Goal: Information Seeking & Learning: Learn about a topic

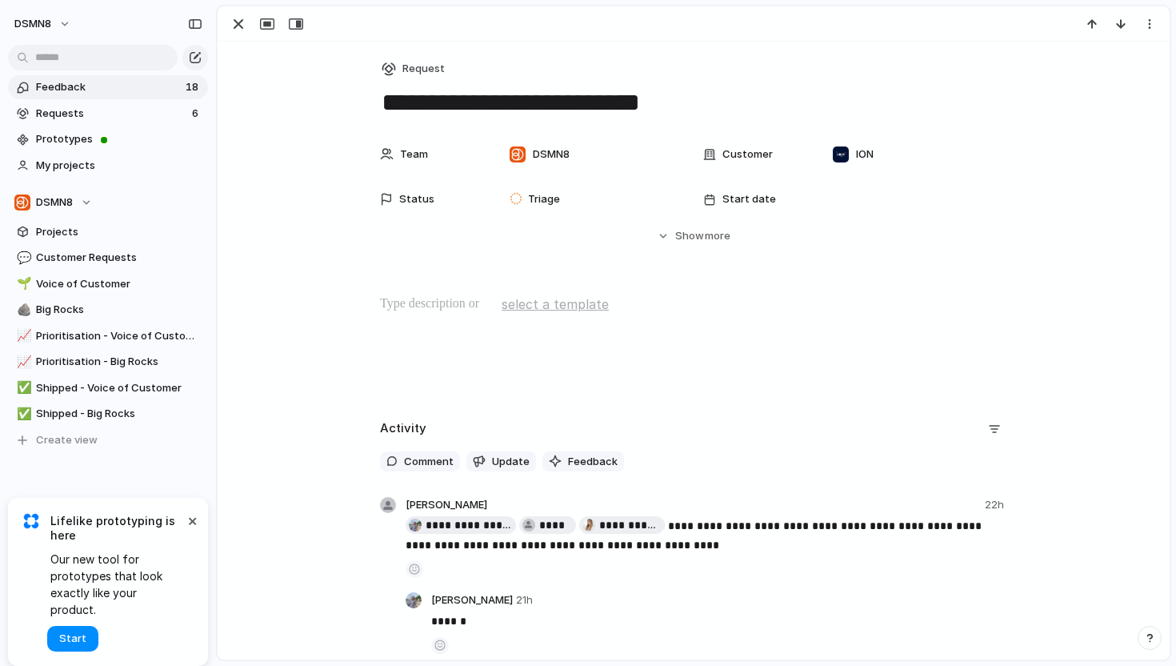
click at [123, 96] on link "Feedback 18" at bounding box center [108, 87] width 200 height 24
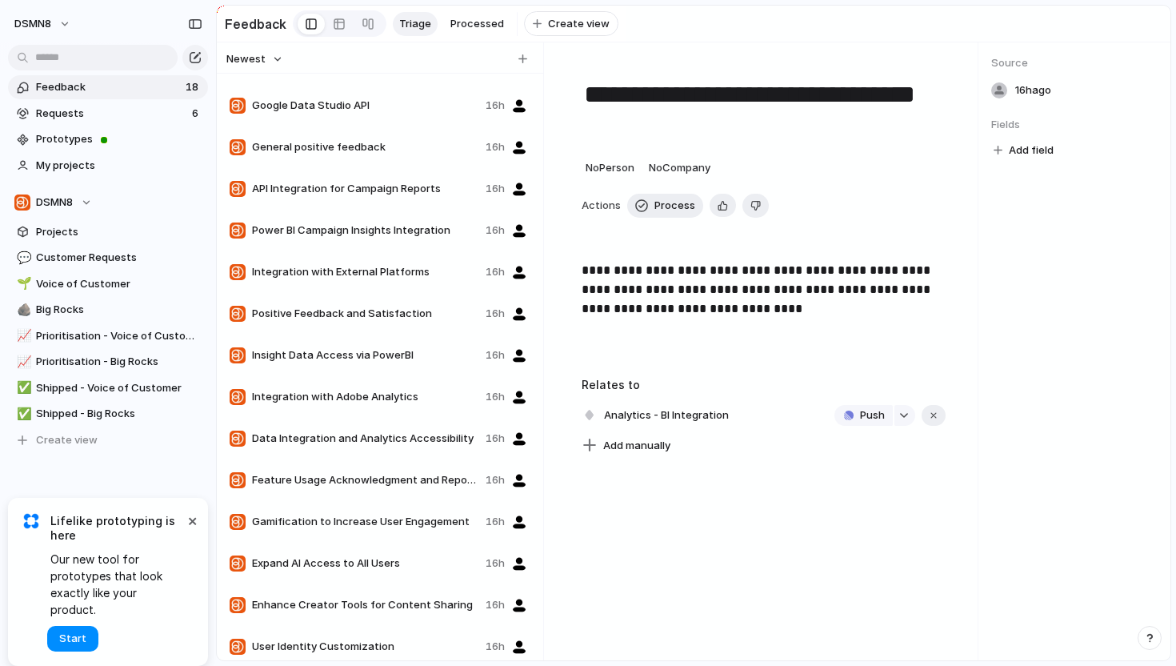
scroll to position [169, 0]
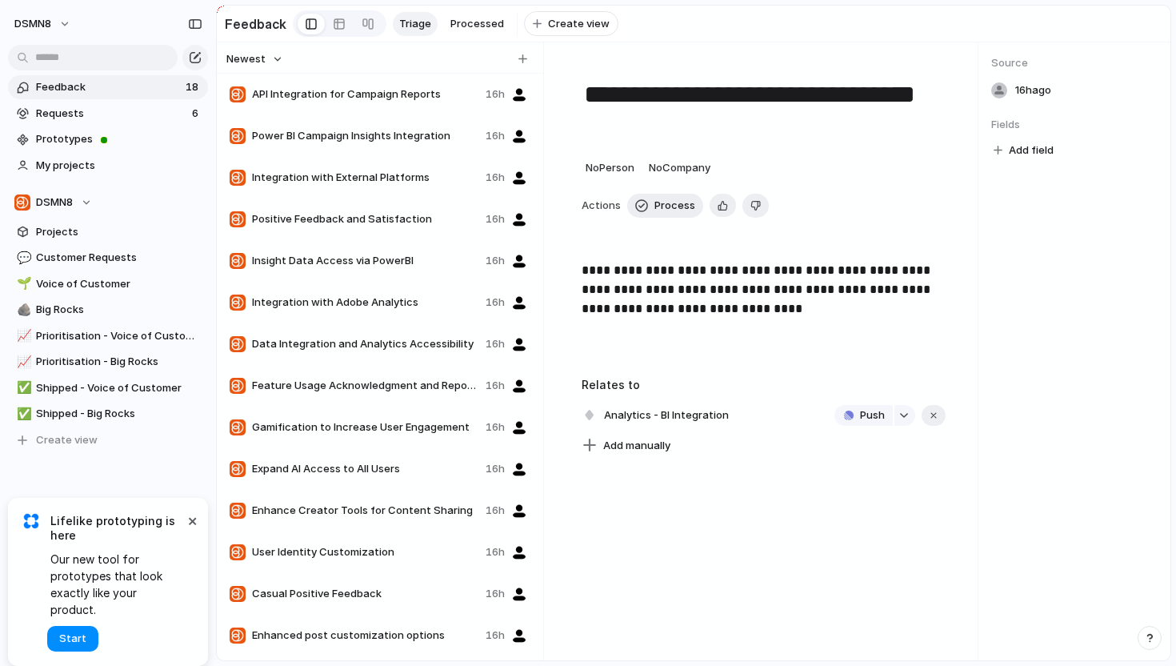
click at [320, 514] on span "Enhance Creator Tools for Content Sharing" at bounding box center [365, 510] width 227 height 16
type textarea "**********"
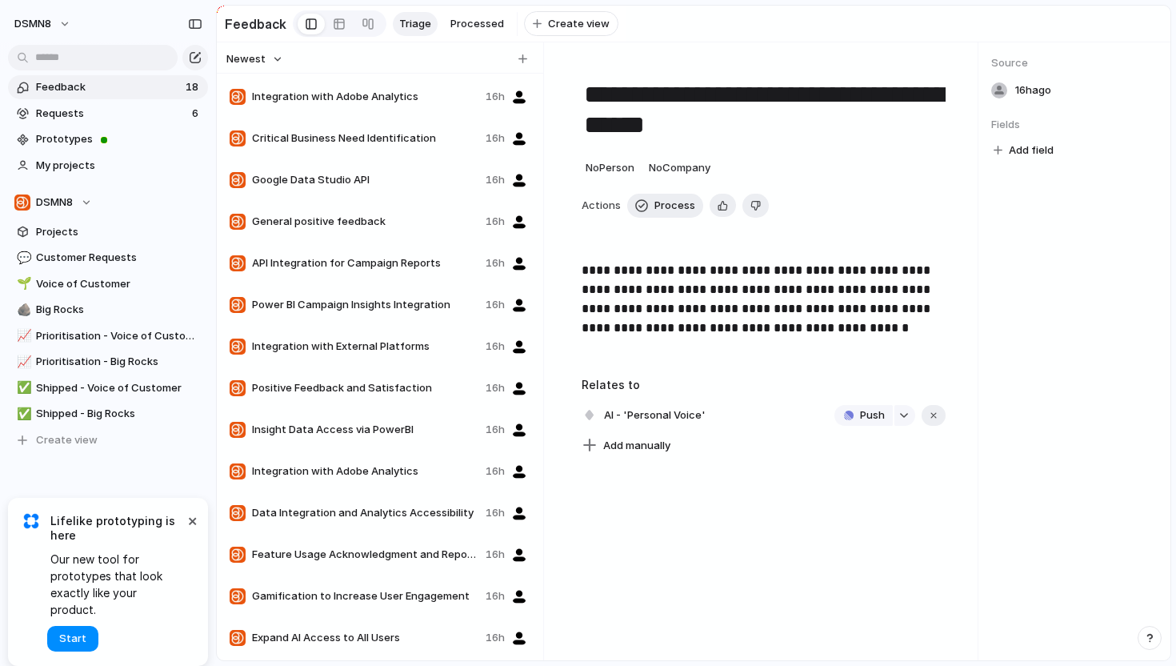
click at [344, 90] on span "Integration with Adobe Analytics" at bounding box center [365, 97] width 227 height 16
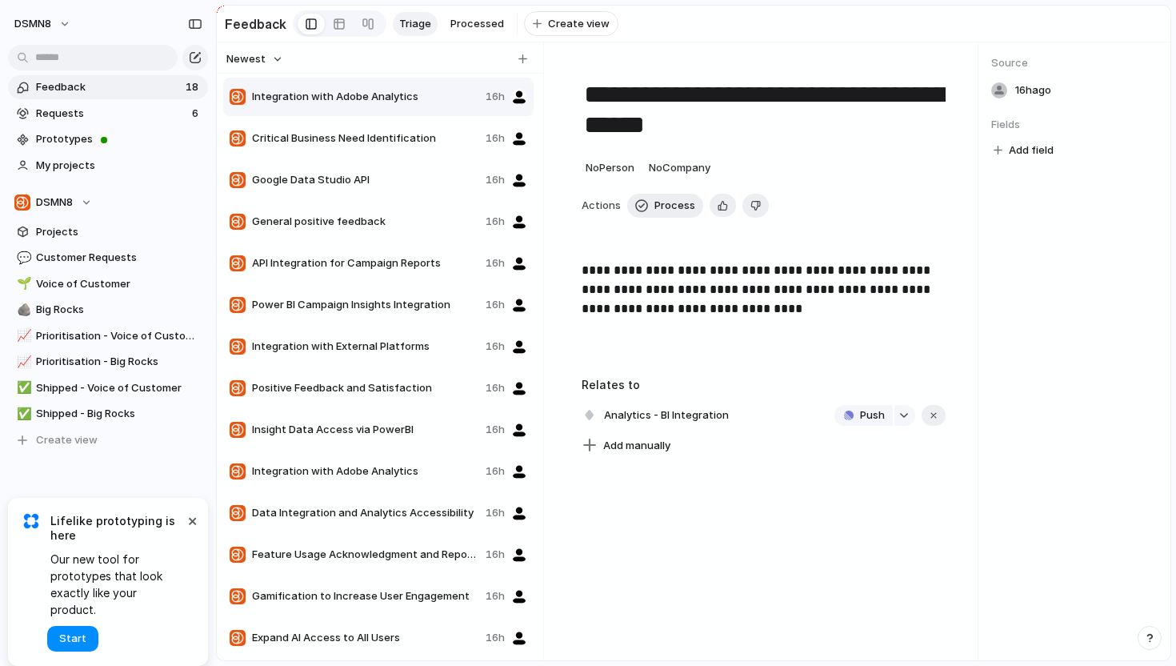
click at [351, 148] on div "Critical Business Need Identification 16h" at bounding box center [378, 138] width 310 height 38
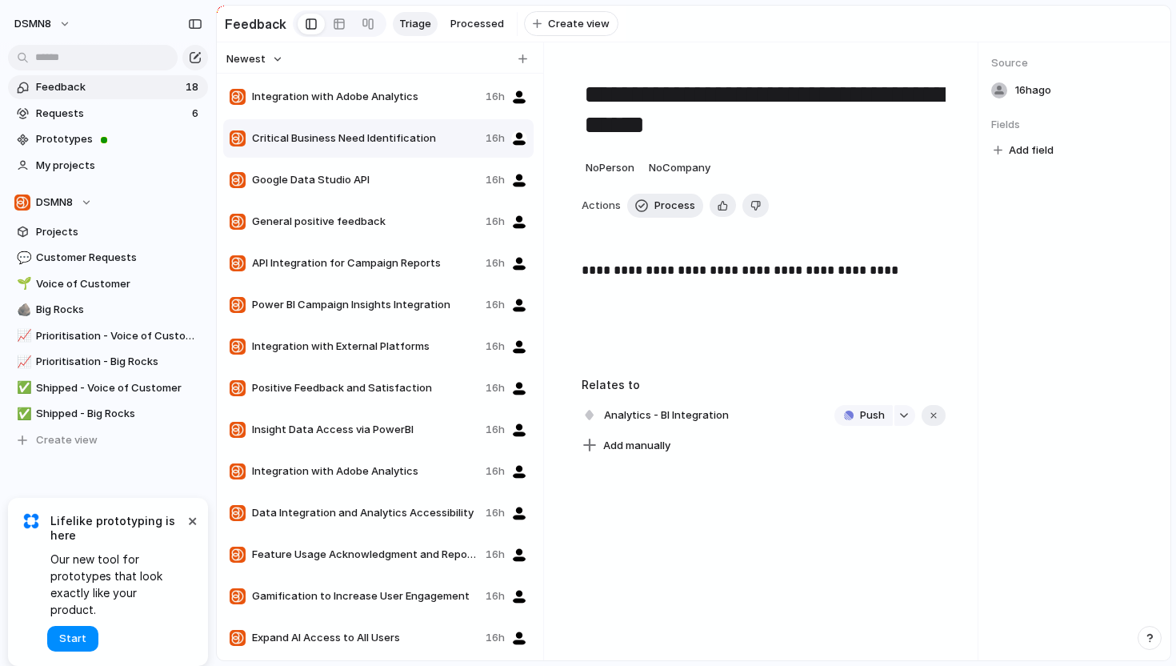
click at [350, 165] on div "Google Data Studio API 16h" at bounding box center [378, 180] width 310 height 38
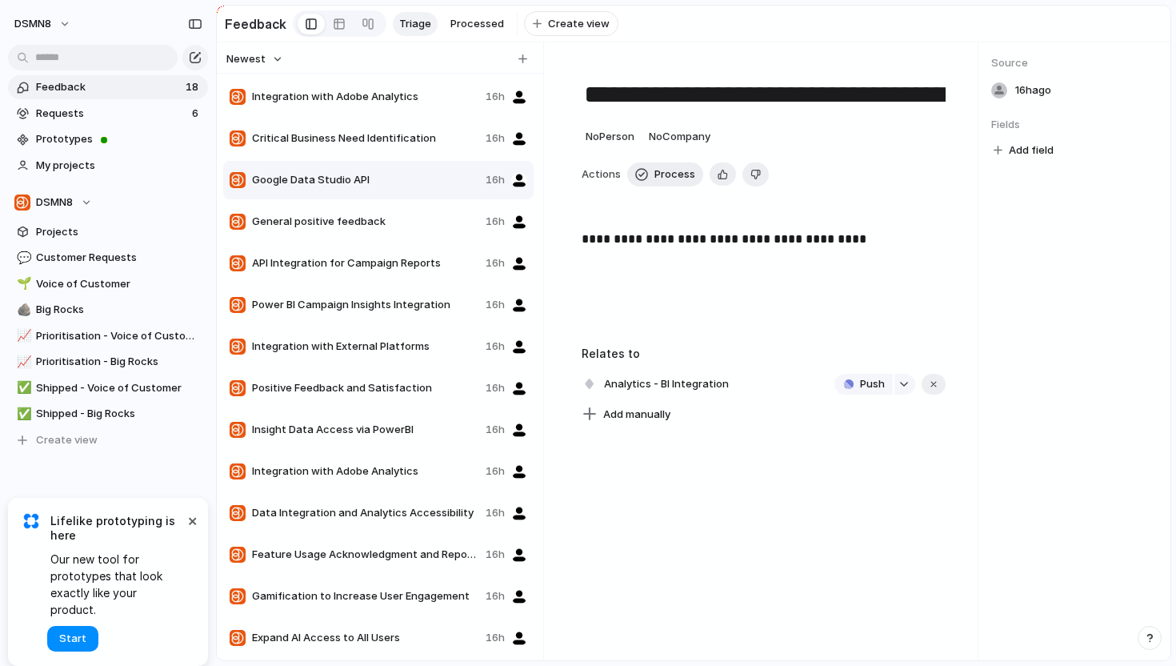
click at [348, 208] on div "General positive feedback 16h" at bounding box center [378, 221] width 310 height 38
click at [362, 258] on span "API Integration for Campaign Reports" at bounding box center [365, 263] width 227 height 16
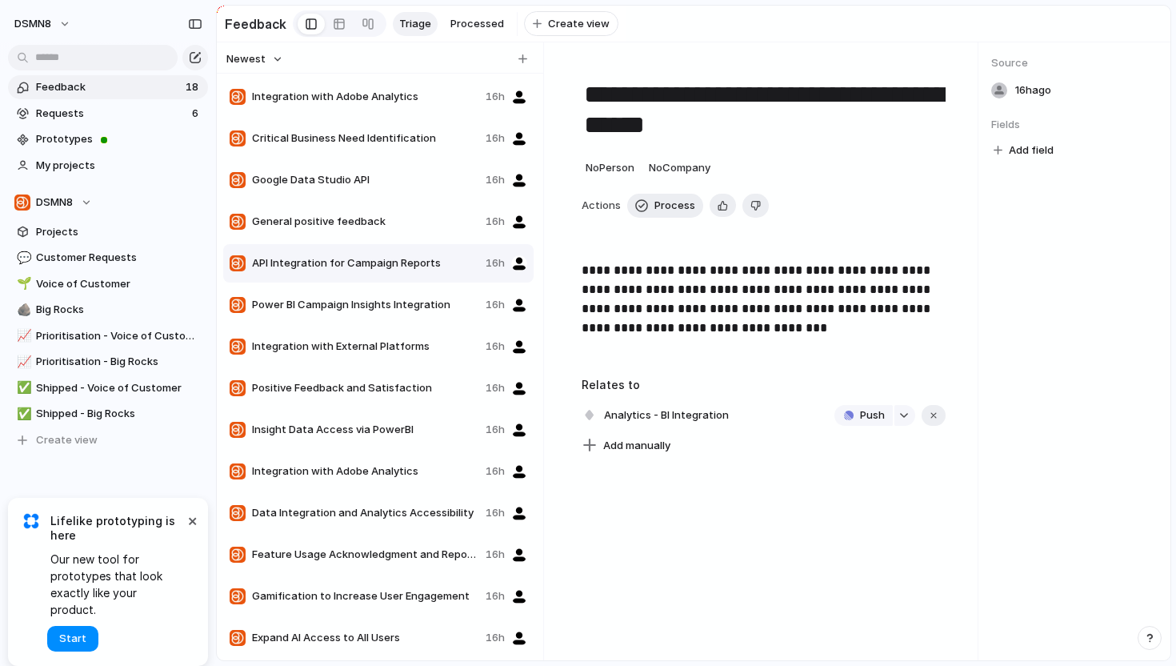
click at [274, 72] on div at bounding box center [380, 57] width 326 height 31
click at [276, 64] on button "Newest" at bounding box center [255, 59] width 62 height 21
click at [276, 64] on div "Newest Oldest" at bounding box center [588, 333] width 1176 height 666
click at [276, 64] on button "Newest" at bounding box center [255, 59] width 62 height 21
click at [303, 60] on div "Newest Oldest" at bounding box center [588, 333] width 1176 height 666
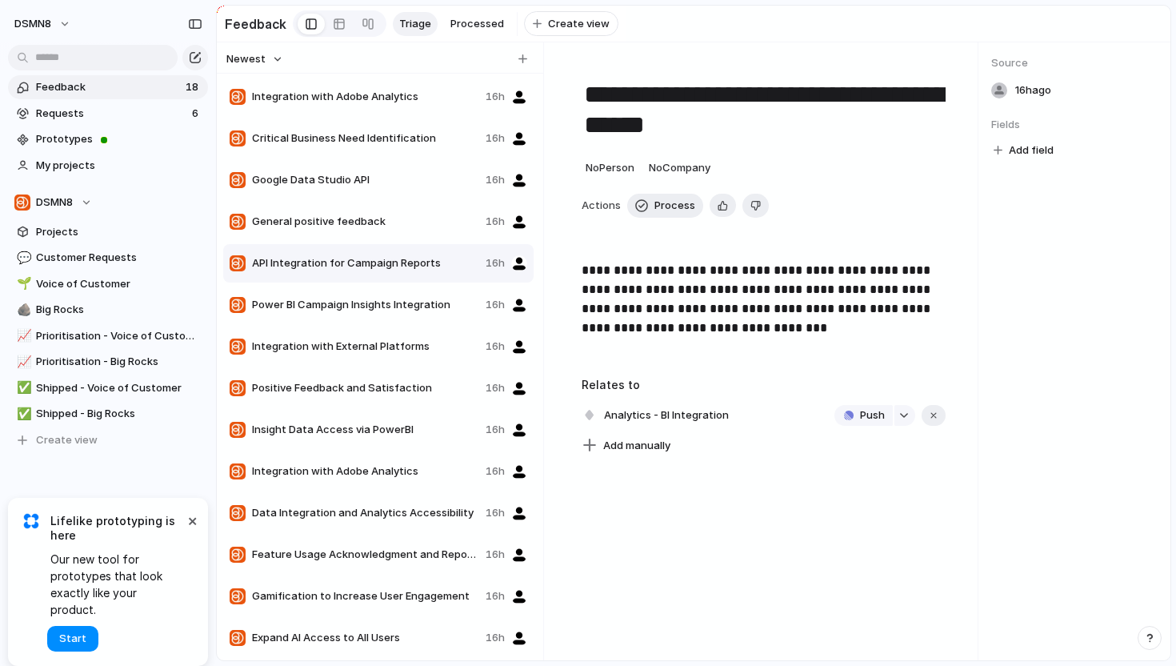
click at [328, 309] on span "Power BI Campaign Insights Integration" at bounding box center [365, 305] width 227 height 16
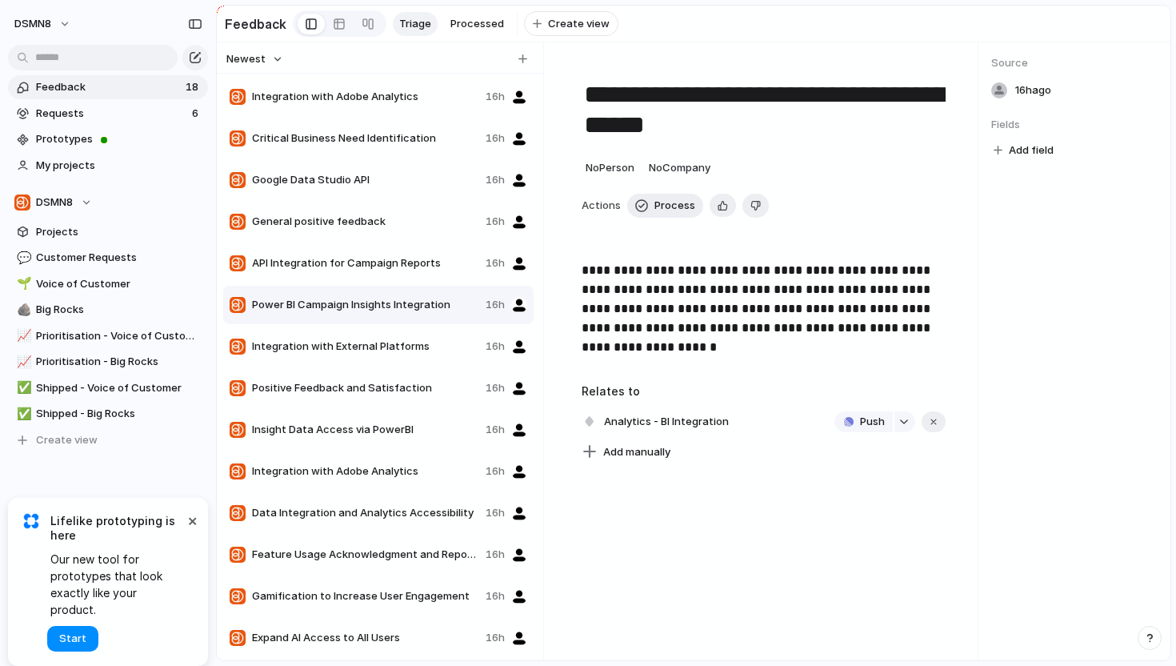
click at [332, 346] on span "Integration with External Platforms" at bounding box center [365, 346] width 227 height 16
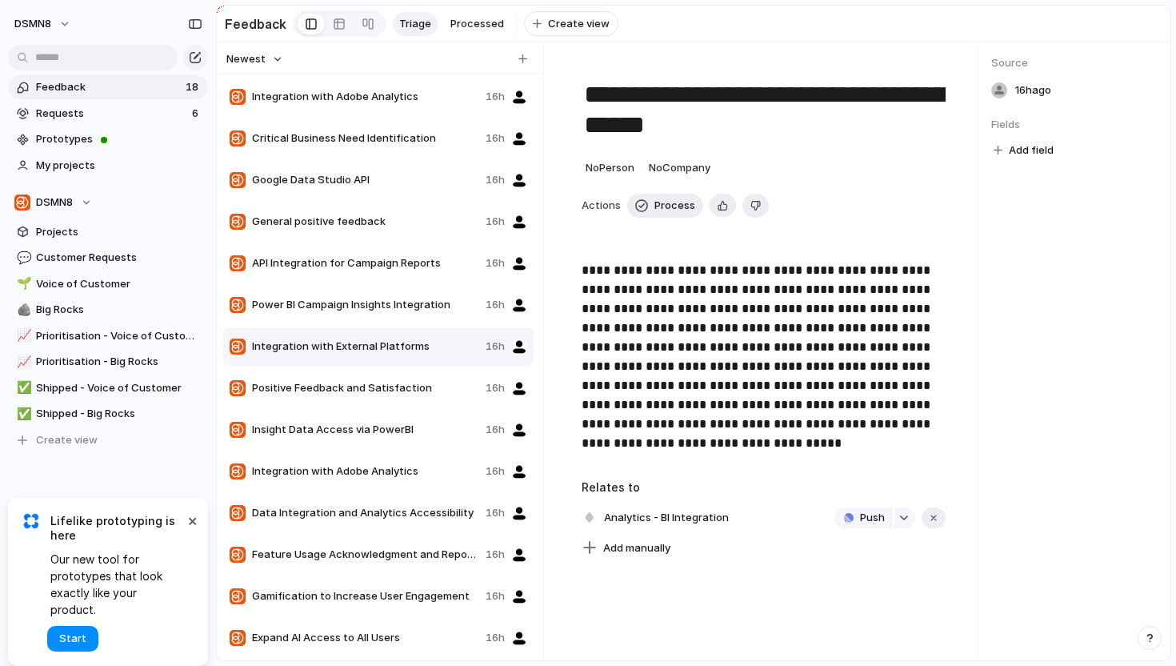
click at [88, 100] on section "Feedback 18 Requests 6 Prototypes My projects" at bounding box center [108, 125] width 216 height 106
click at [88, 114] on span "Requests" at bounding box center [111, 114] width 151 height 16
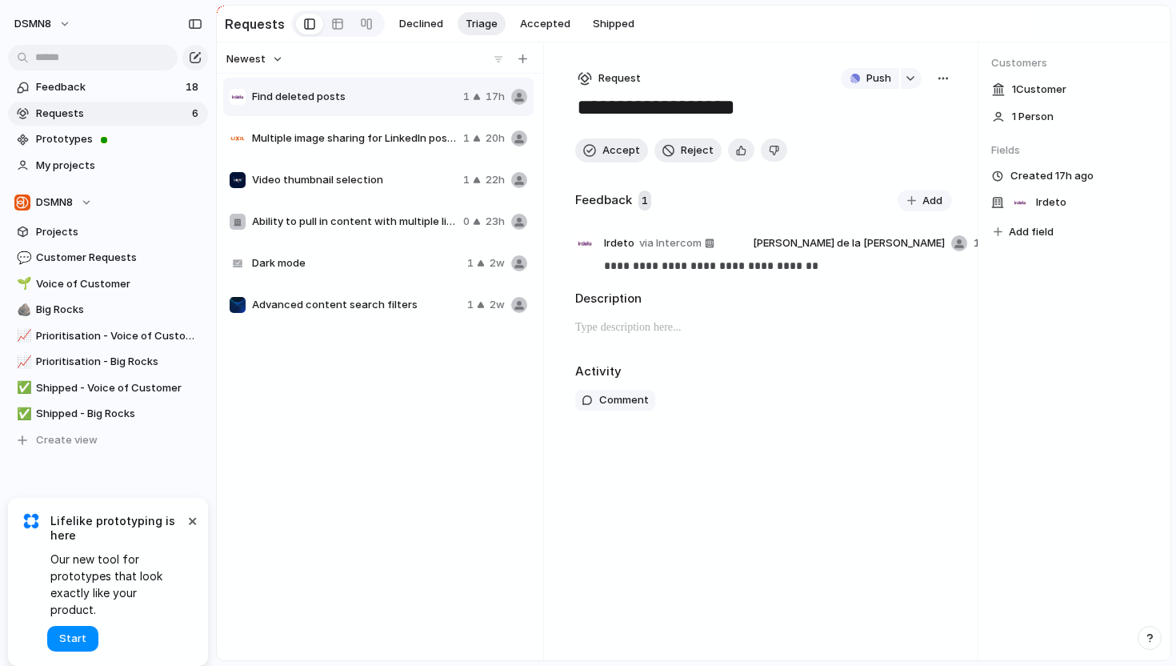
click at [367, 146] on div "Multiple image sharing for LinkedIn posts 1 20h" at bounding box center [378, 138] width 310 height 38
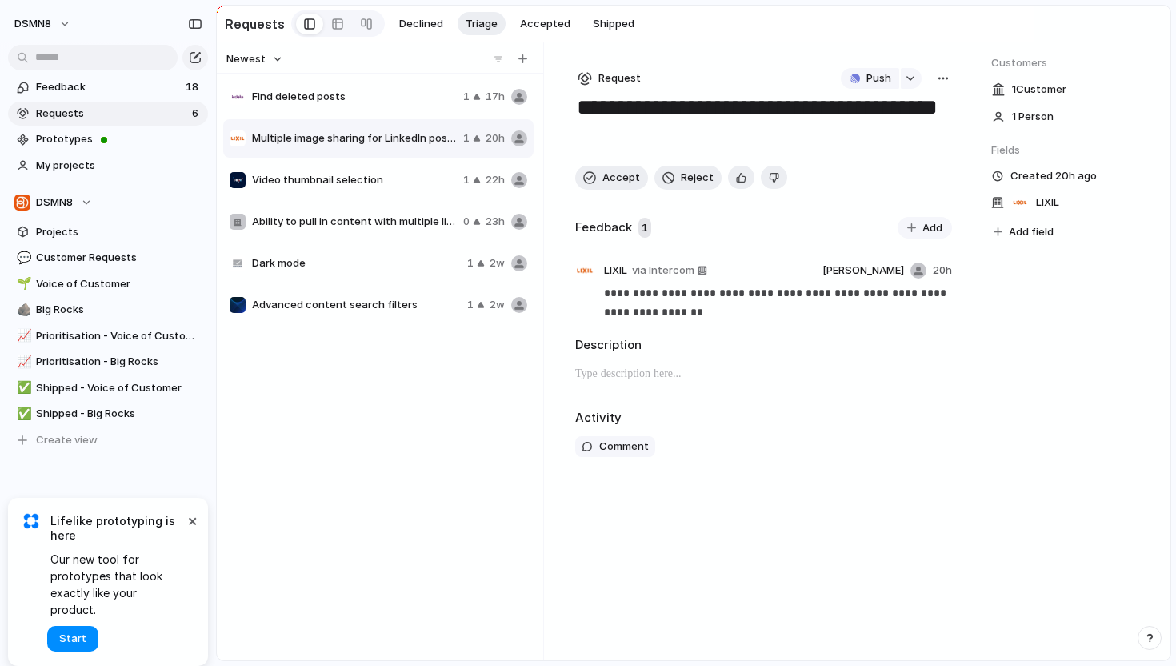
click at [349, 184] on span "Video thumbnail selection" at bounding box center [354, 180] width 205 height 16
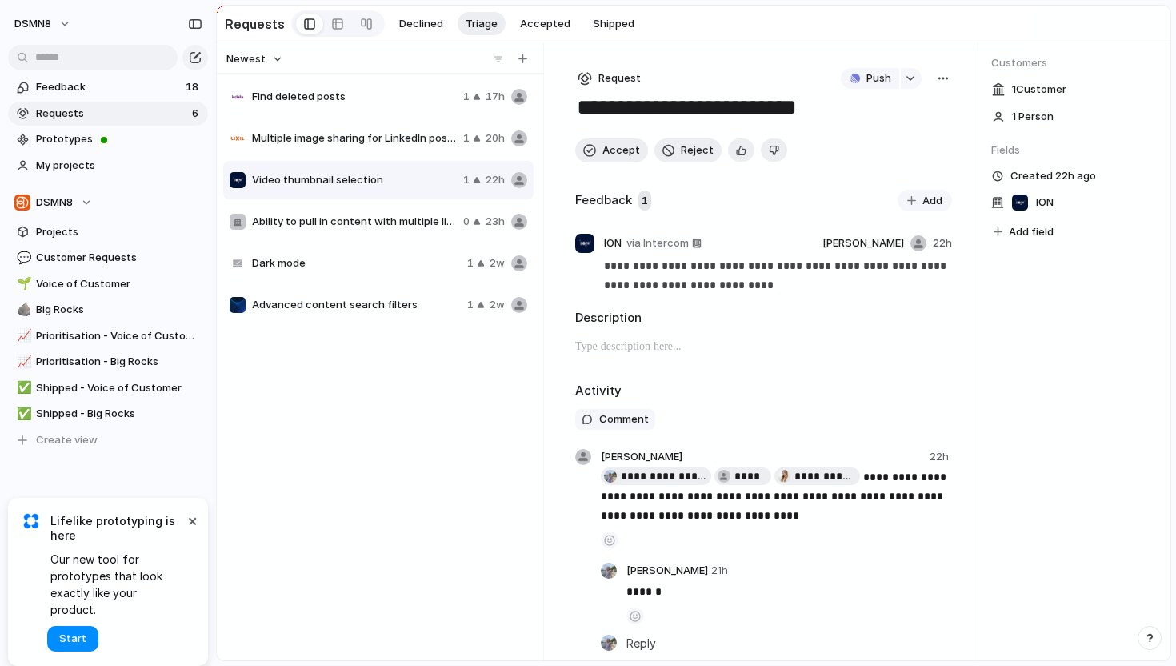
click at [343, 218] on span "Ability to pull in content with multiple links on LinkedIn" at bounding box center [354, 222] width 205 height 16
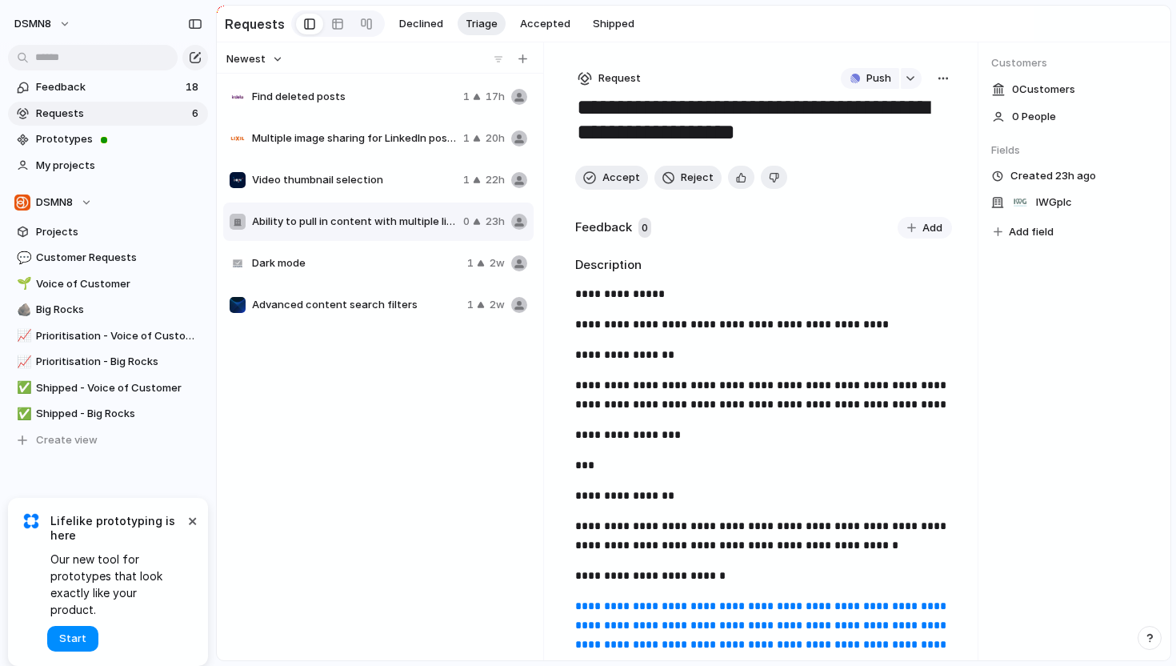
click at [382, 249] on div "Dark mode 1 2w" at bounding box center [378, 263] width 310 height 38
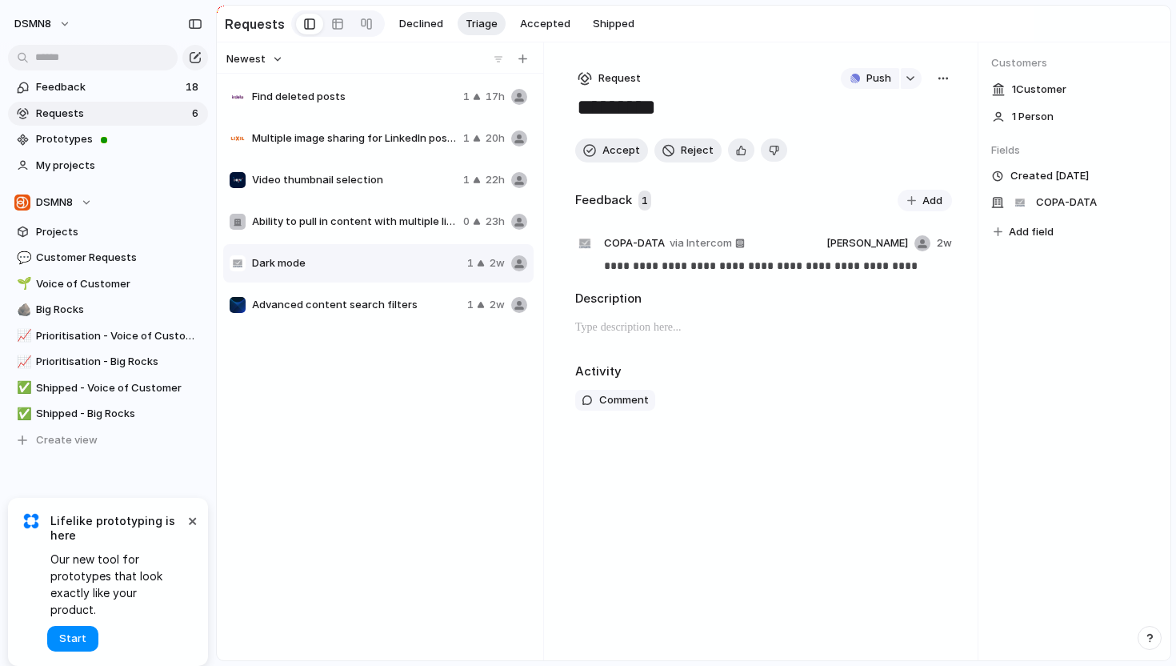
click at [423, 302] on span "Advanced content search filters" at bounding box center [356, 305] width 209 height 16
type textarea "**********"
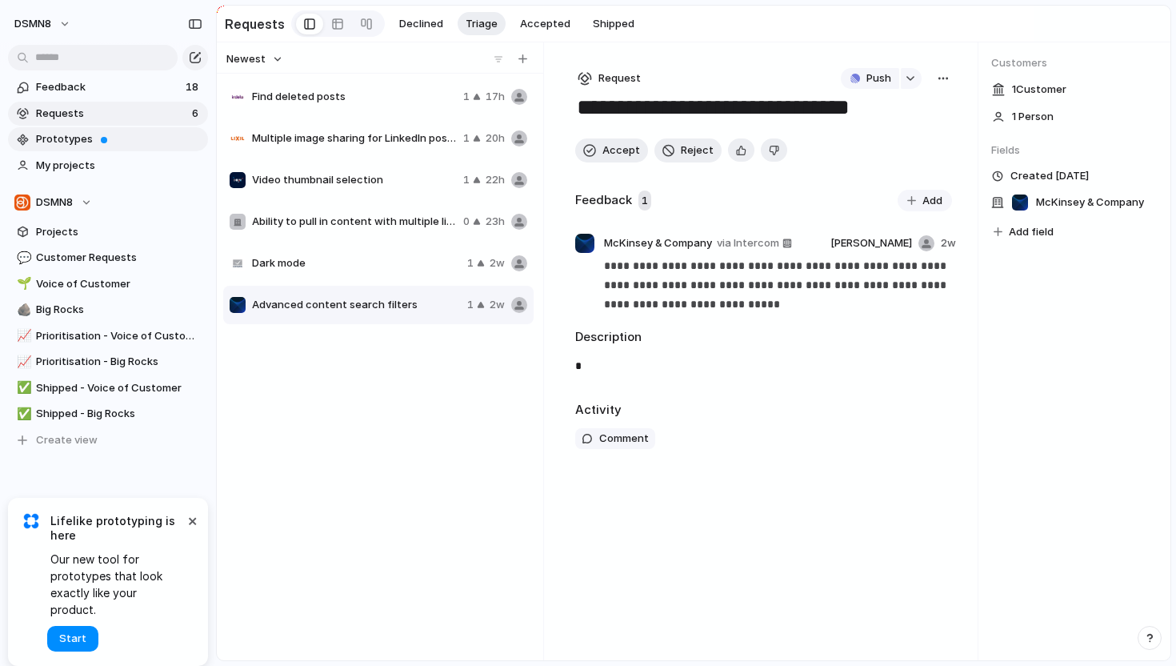
click at [88, 134] on span "Prototypes" at bounding box center [119, 139] width 166 height 16
click at [106, 229] on span "Projects" at bounding box center [119, 232] width 166 height 16
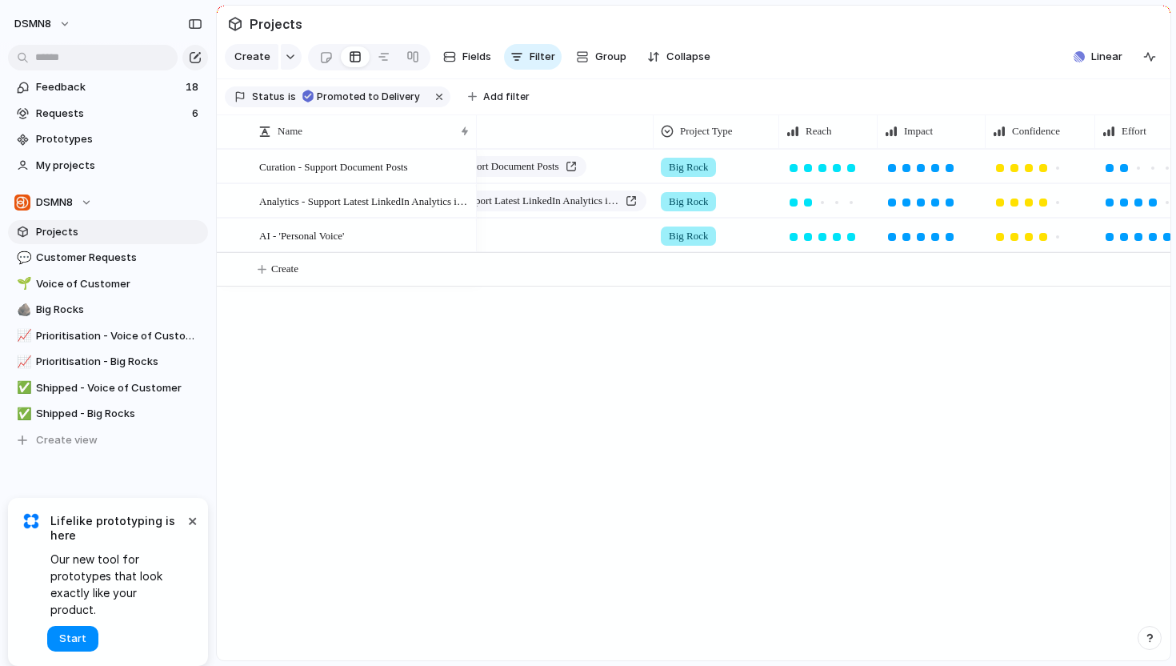
scroll to position [0, 220]
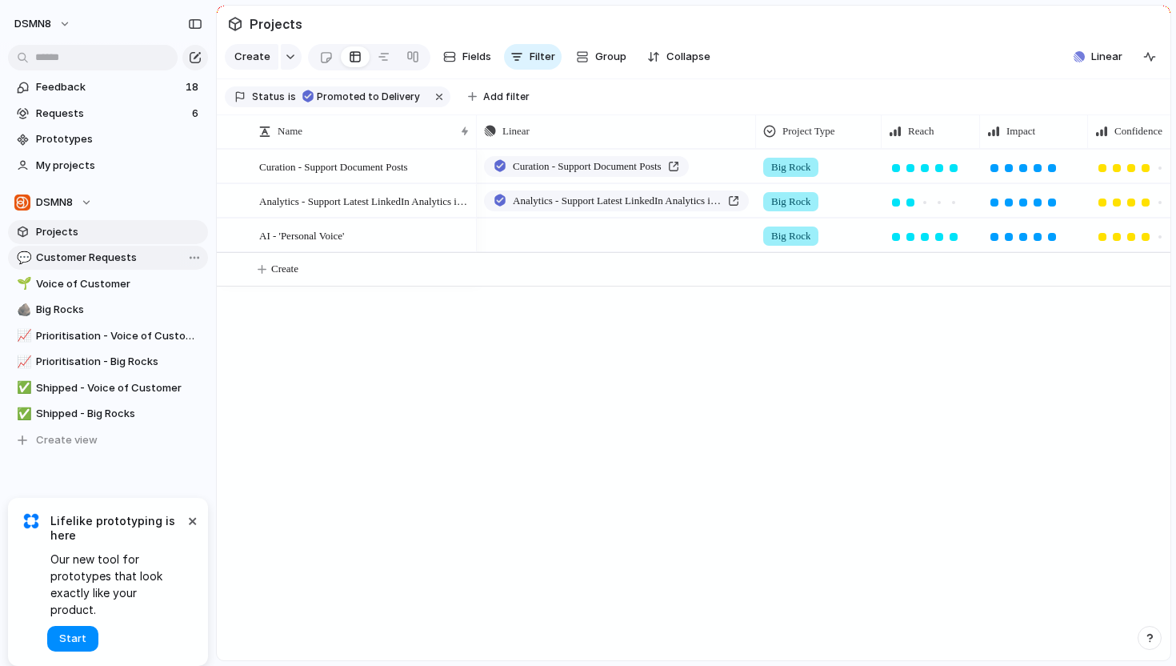
click at [124, 255] on span "Customer Requests" at bounding box center [119, 258] width 166 height 16
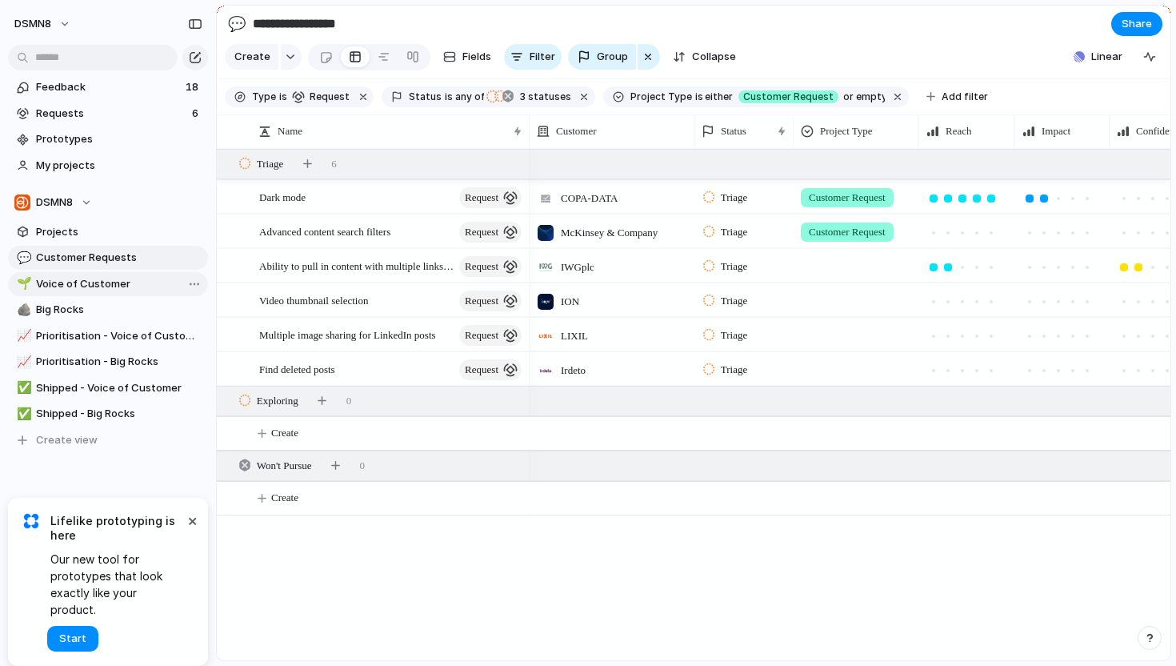
click at [65, 288] on span "Voice of Customer" at bounding box center [119, 284] width 166 height 16
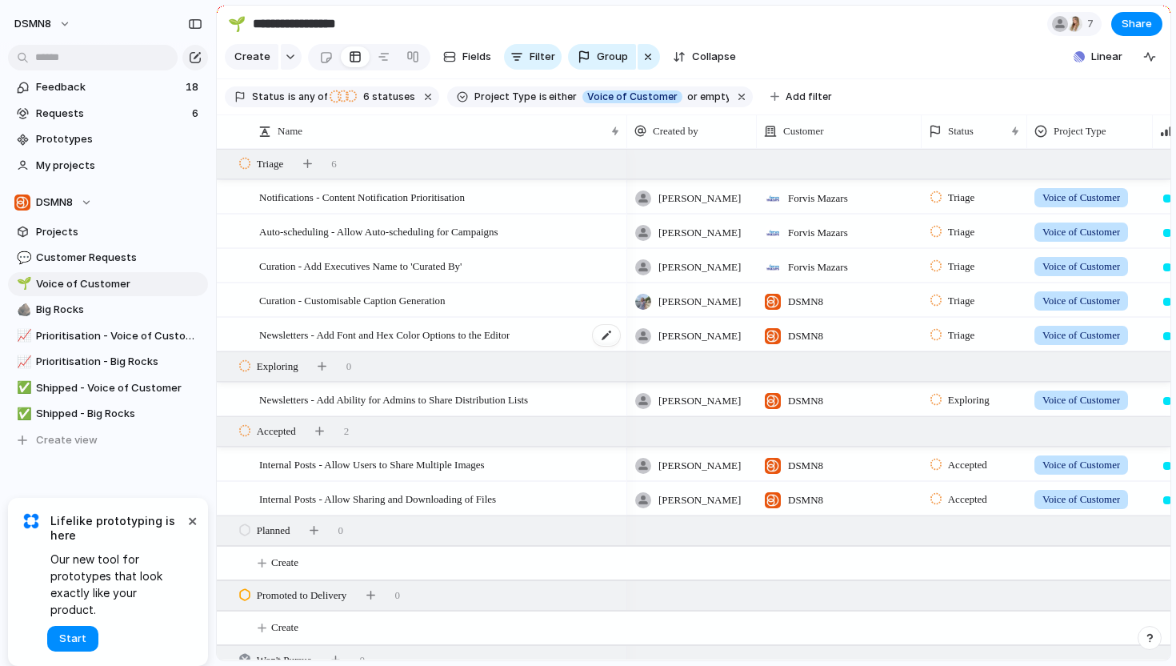
click at [352, 331] on span "Newsletters - Add Font and Hex Color Options to the Editor" at bounding box center [384, 334] width 250 height 18
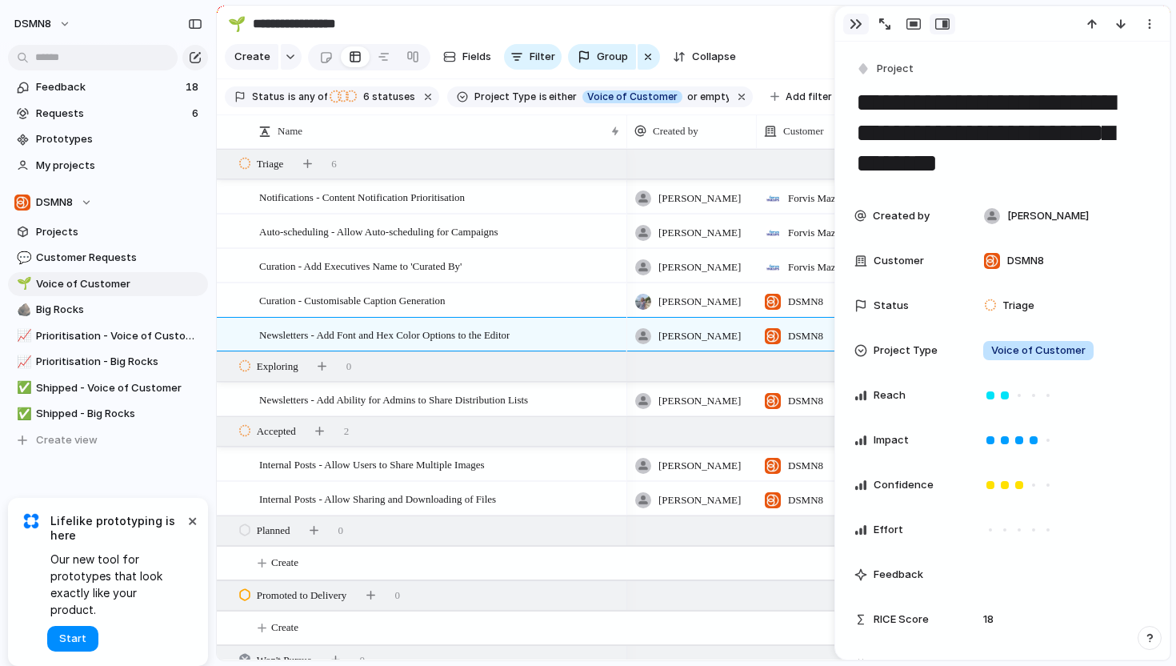
click at [853, 26] on div "button" at bounding box center [856, 24] width 13 height 13
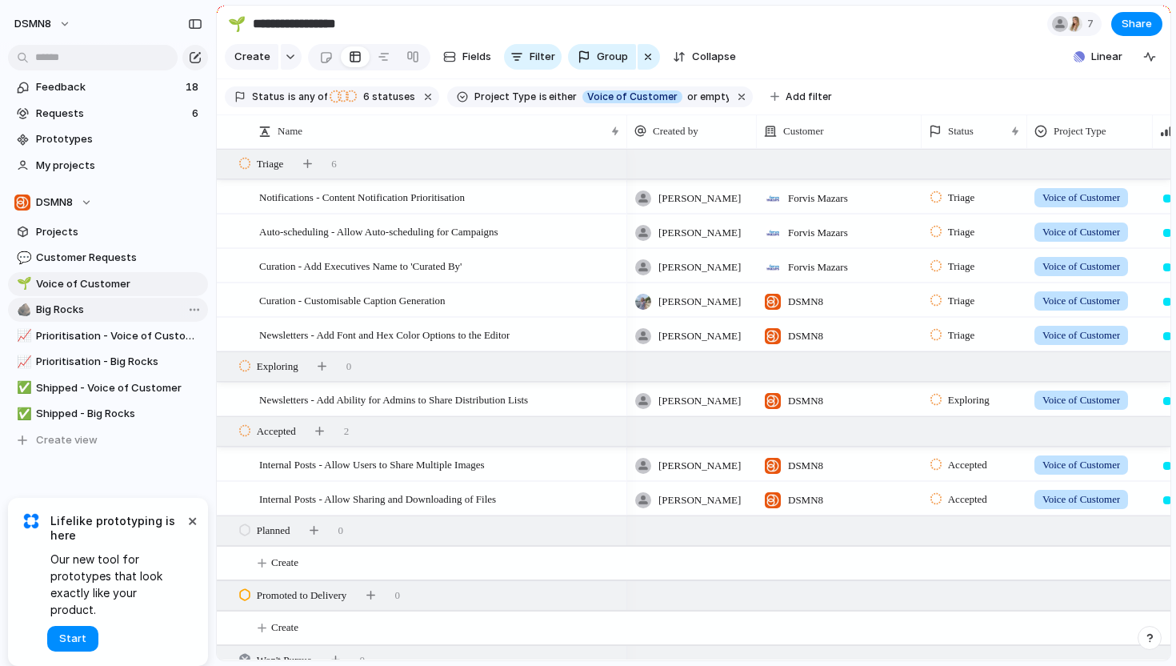
click at [114, 316] on span "Big Rocks" at bounding box center [119, 310] width 166 height 16
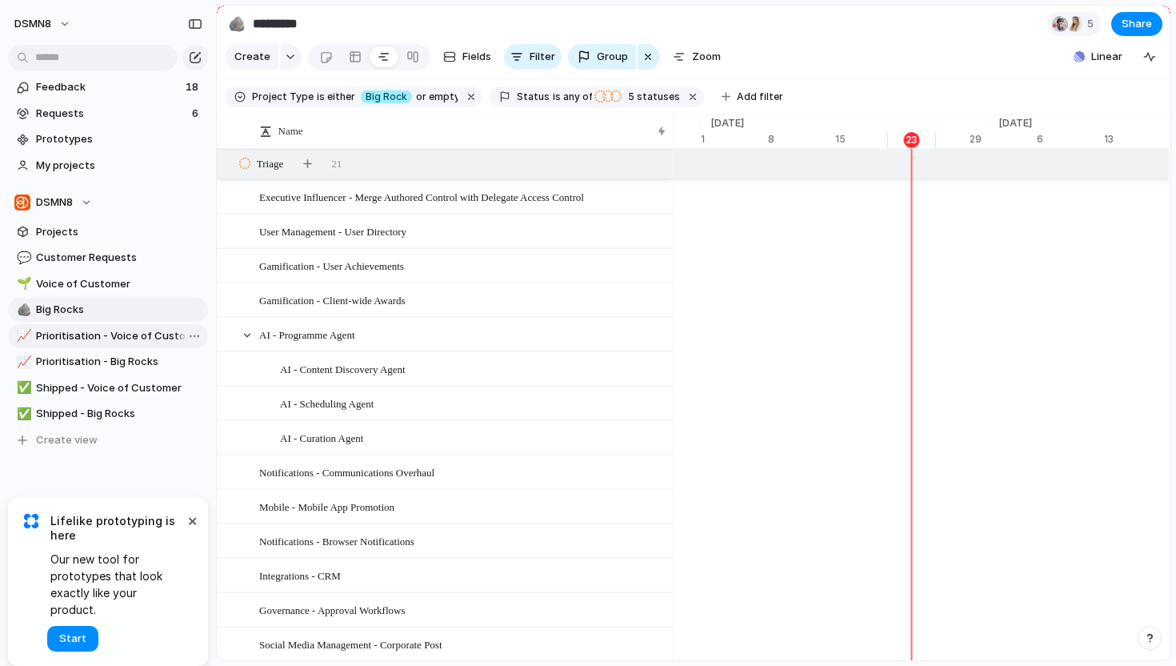
click at [98, 332] on span "Prioritisation - Voice of Customer" at bounding box center [119, 336] width 166 height 16
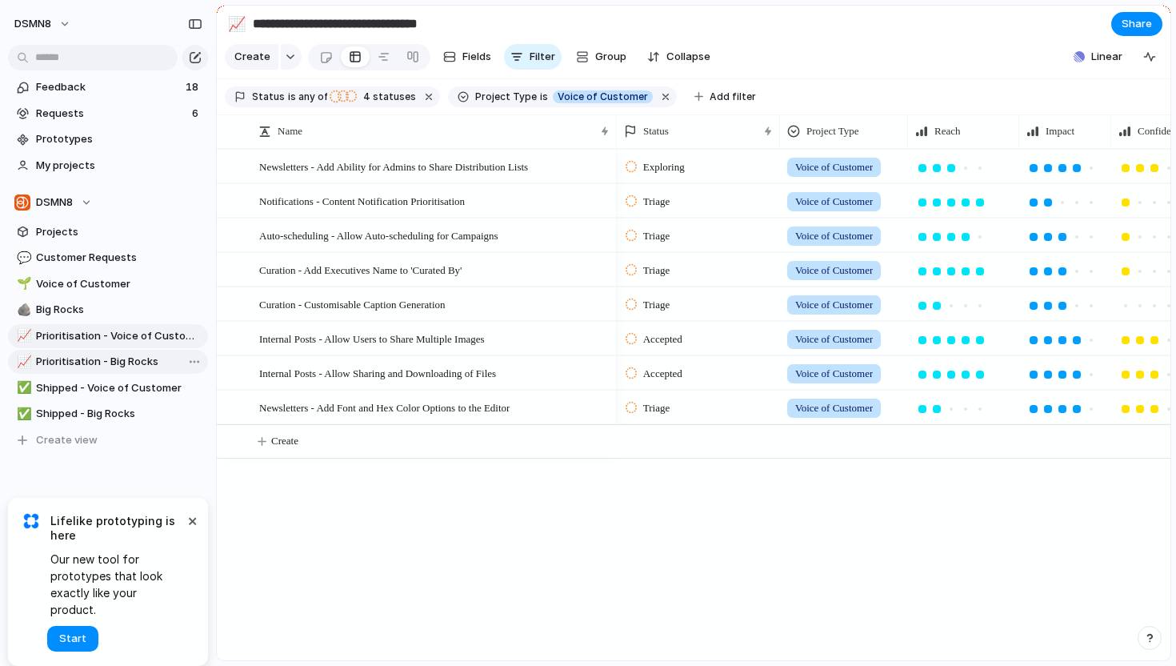
click at [129, 365] on span "Prioritisation - Big Rocks" at bounding box center [119, 362] width 166 height 16
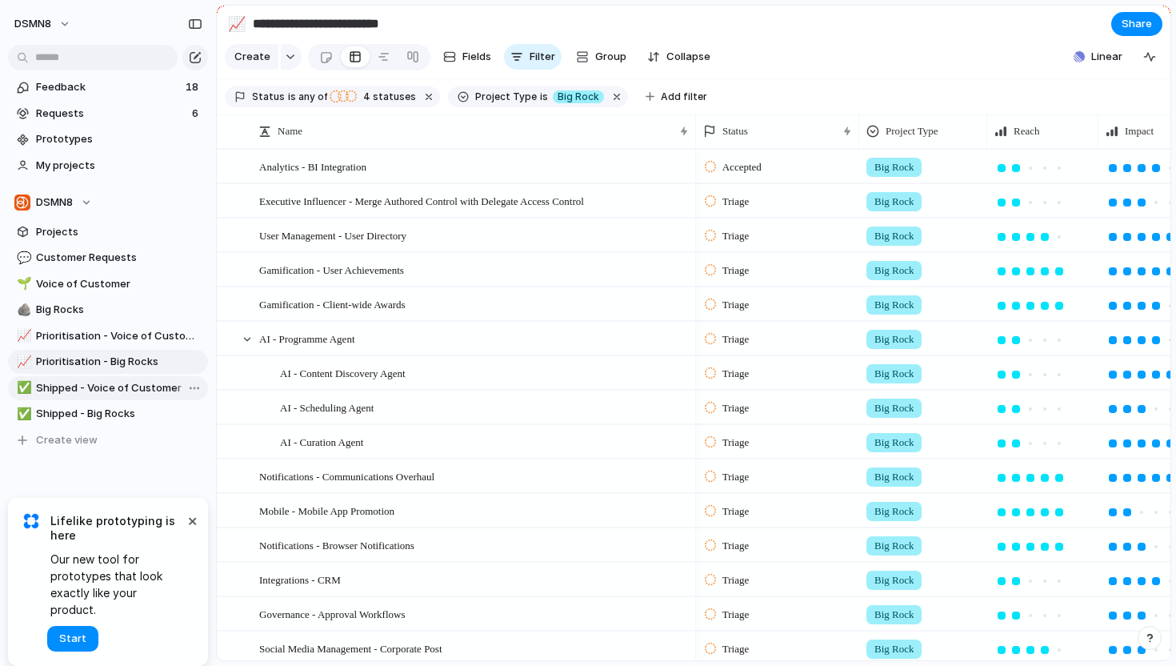
click at [119, 387] on span "Shipped - Voice of Customer" at bounding box center [119, 388] width 166 height 16
type input "**********"
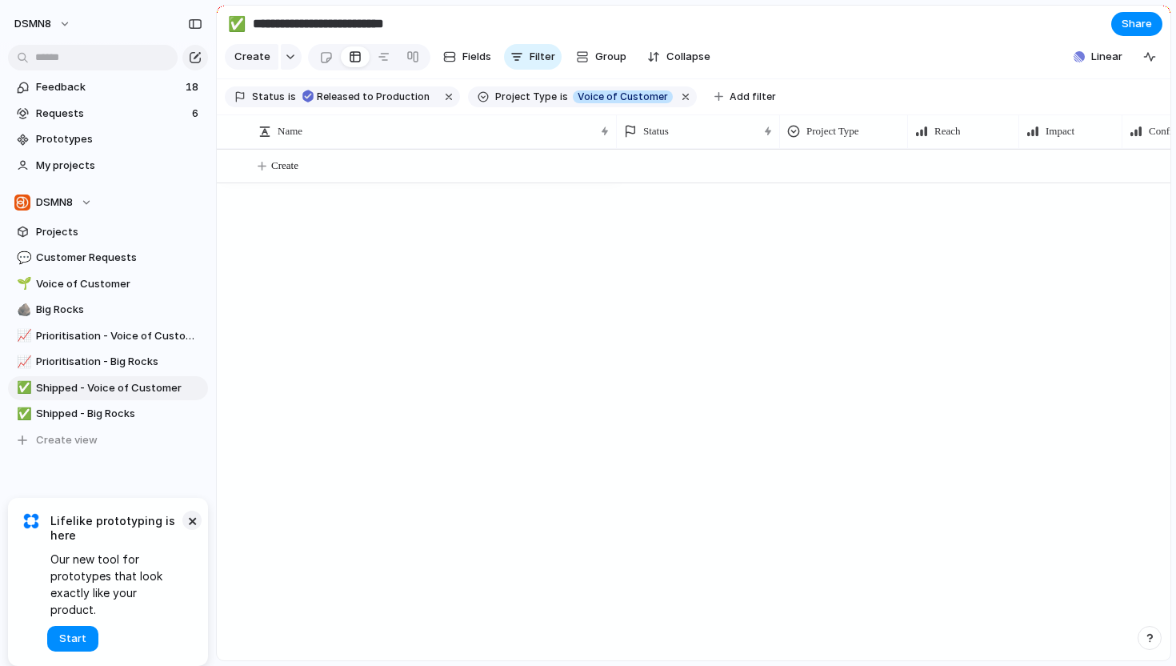
click at [193, 530] on button "×" at bounding box center [191, 519] width 19 height 19
